Goal: Check status: Check status

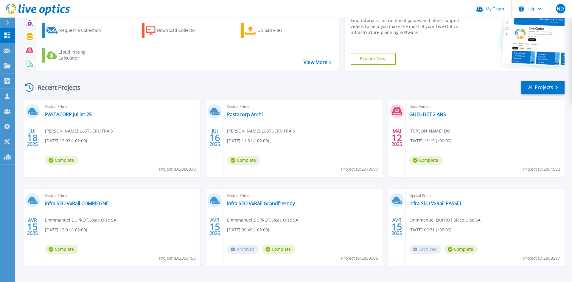
scroll to position [48, 0]
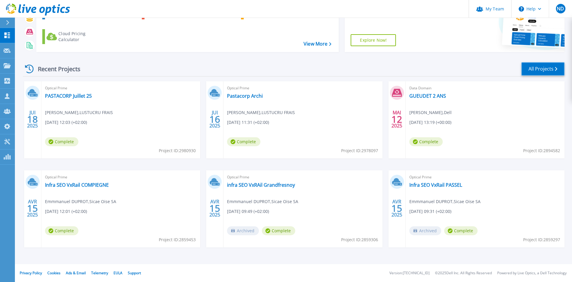
click at [531, 66] on link "All Projects" at bounding box center [543, 68] width 43 height 13
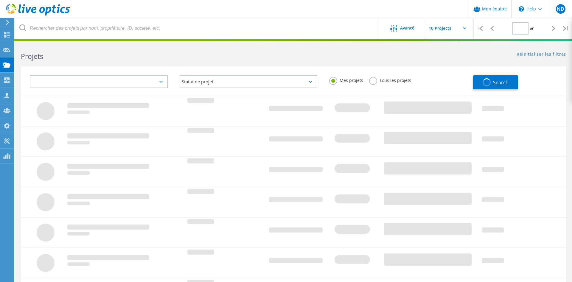
type input "1"
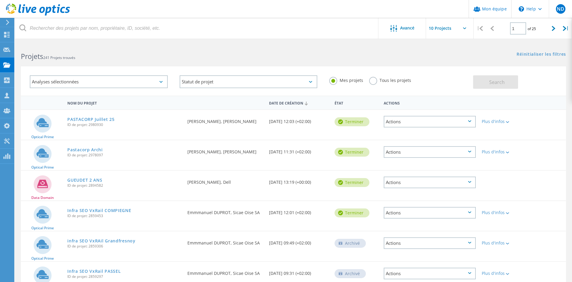
click at [79, 83] on div "Analyses sélectionnées" at bounding box center [99, 81] width 138 height 13
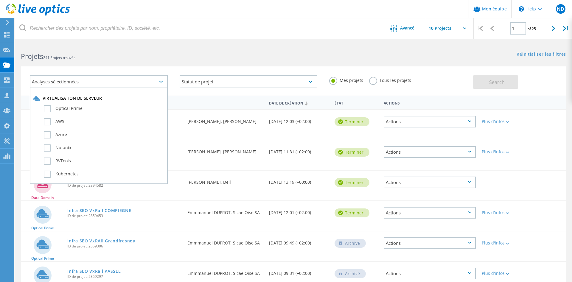
click at [79, 82] on div "Analyses sélectionnées" at bounding box center [99, 81] width 138 height 13
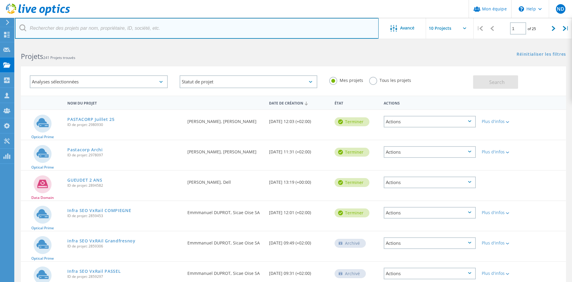
click at [55, 32] on input "text" at bounding box center [197, 28] width 364 height 21
type input "pinet"
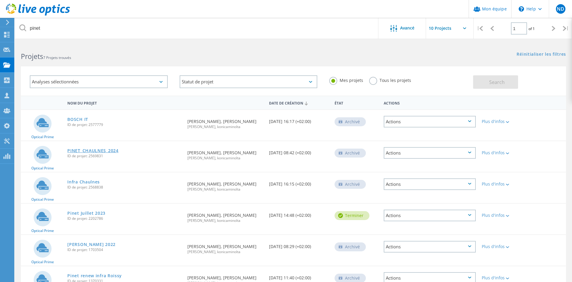
click at [83, 152] on link "PINET_CHAULNES_2024" at bounding box center [92, 151] width 51 height 4
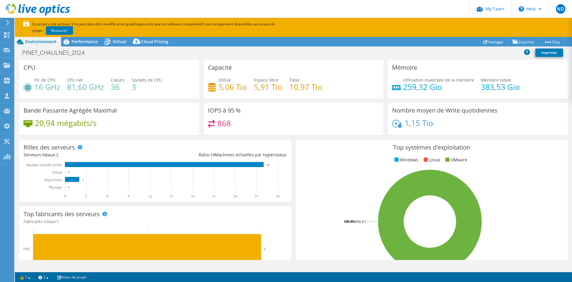
select select "USD"
click at [115, 41] on span "Virtual" at bounding box center [120, 42] width 14 height 6
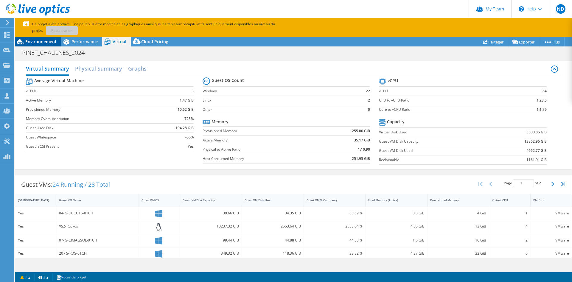
click at [42, 42] on span "Environnement" at bounding box center [40, 42] width 31 height 6
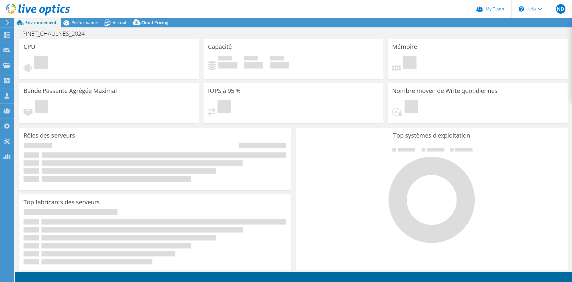
select select "USD"
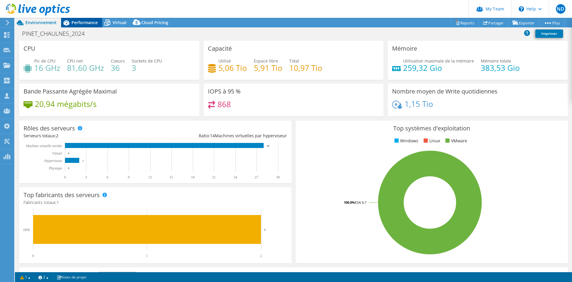
click at [86, 22] on span "Performance" at bounding box center [85, 23] width 26 height 6
